Goal: Navigation & Orientation: Find specific page/section

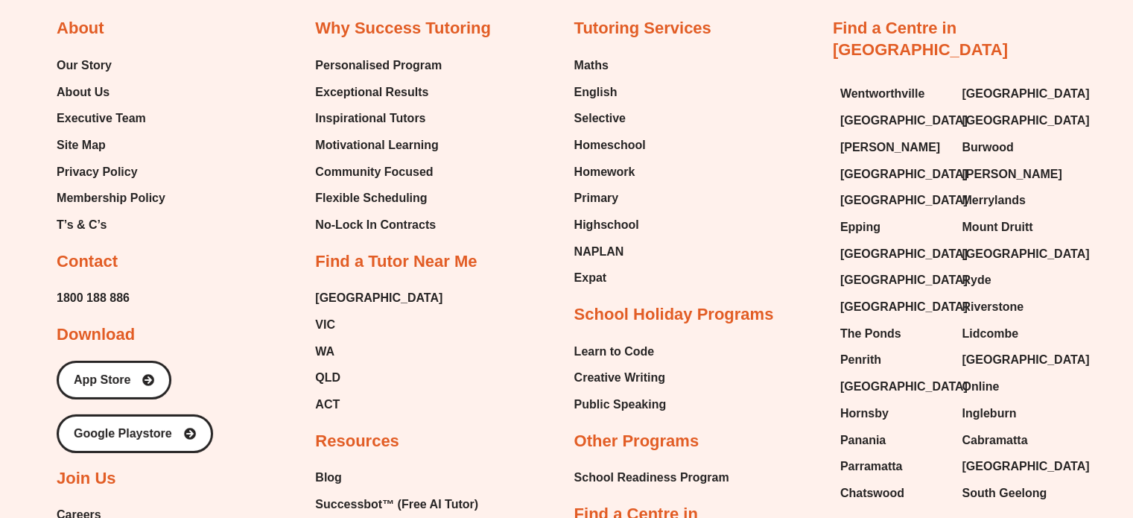
scroll to position [4768, 0]
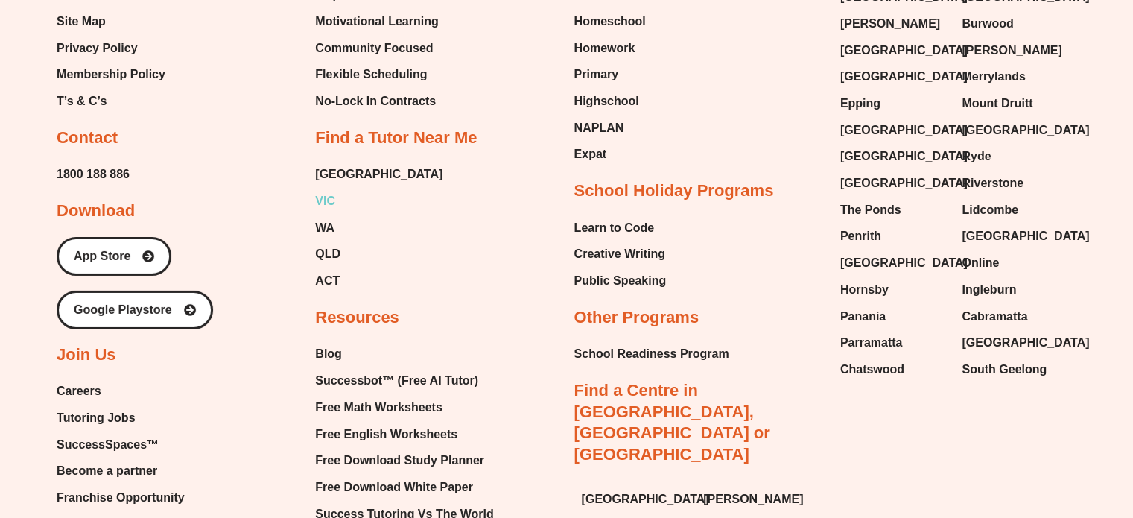
click at [329, 202] on span "VIC" at bounding box center [325, 201] width 20 height 22
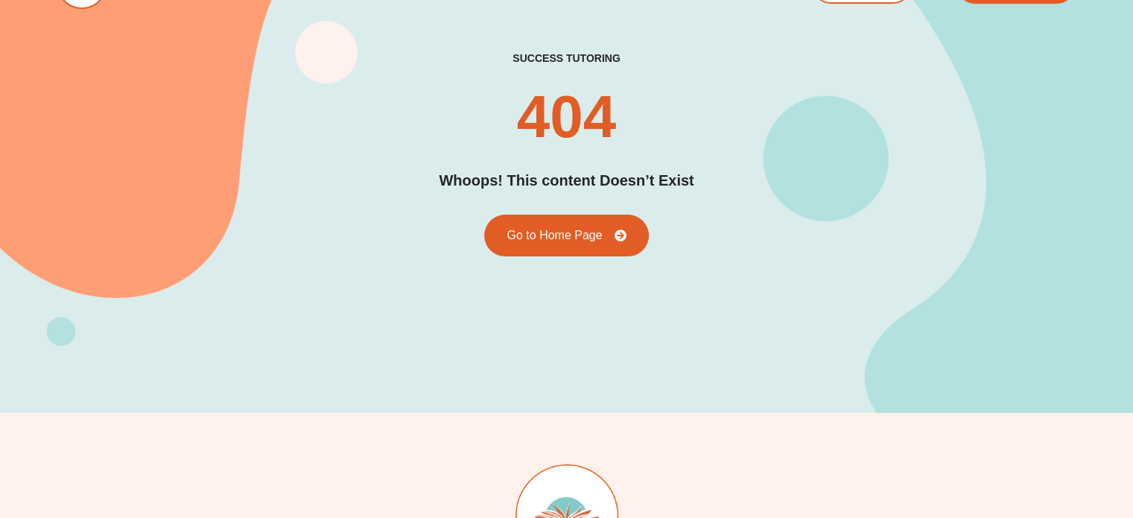
scroll to position [74, 0]
